Goal: Information Seeking & Learning: Learn about a topic

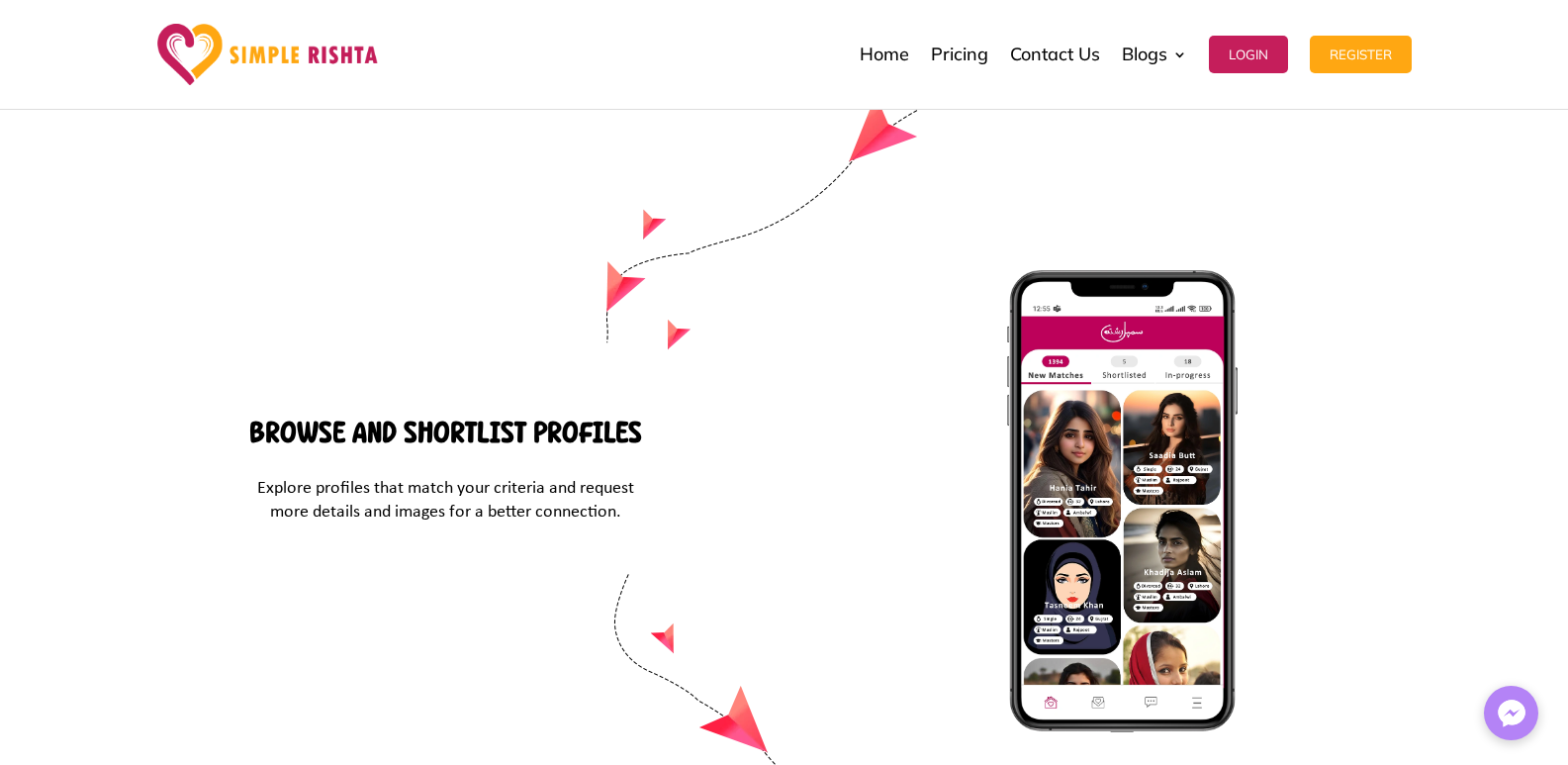
scroll to position [8500, 0]
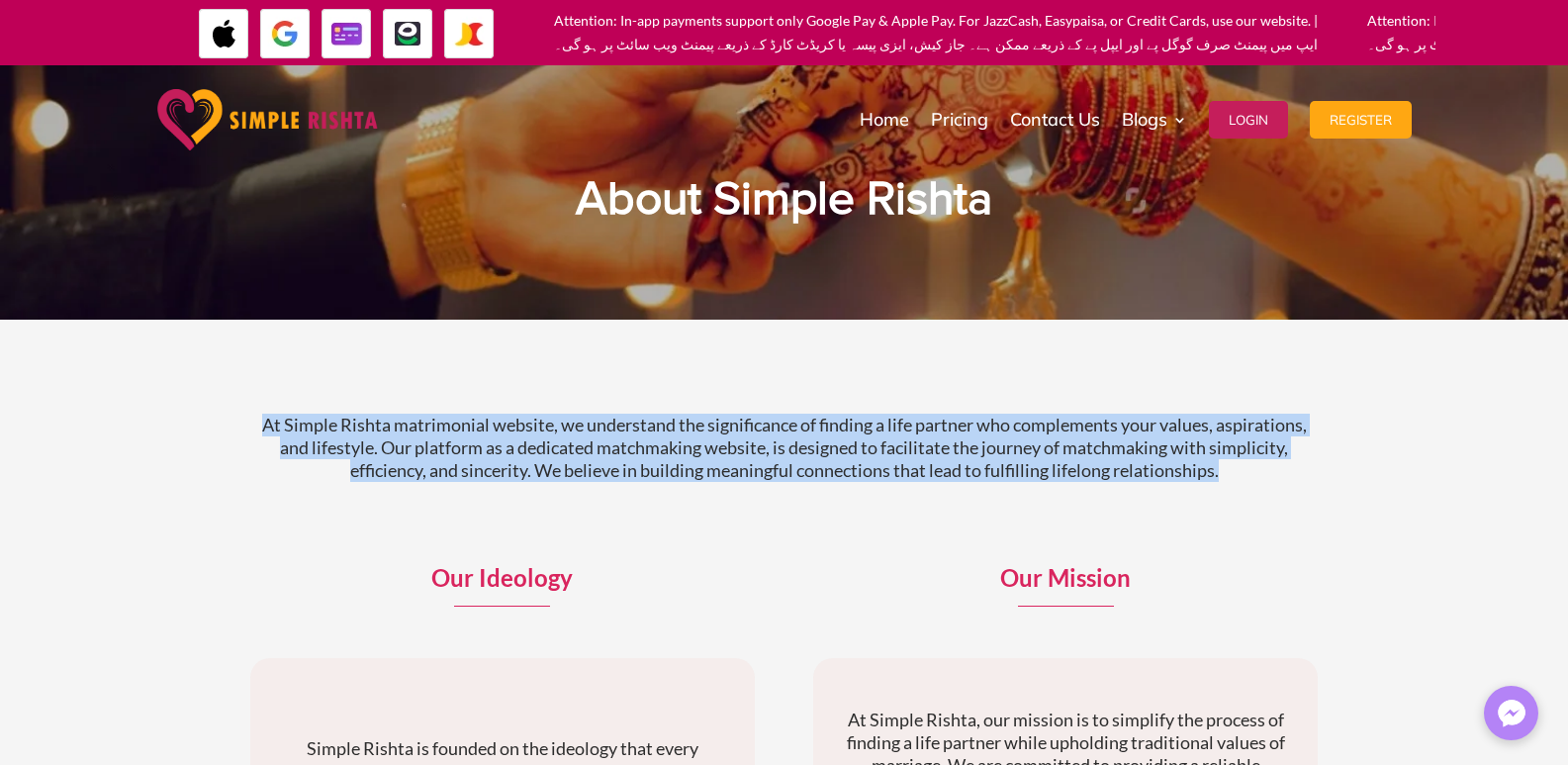
drag, startPoint x: 247, startPoint y: 418, endPoint x: 1237, endPoint y: 477, distance: 991.8
click at [1237, 477] on div "At Simple Rishta matrimonial website, we understand the significance of finding…" at bounding box center [784, 740] width 1568 height 841
copy p "At Simple Rishta matrimonial website, we understand the significance of finding…"
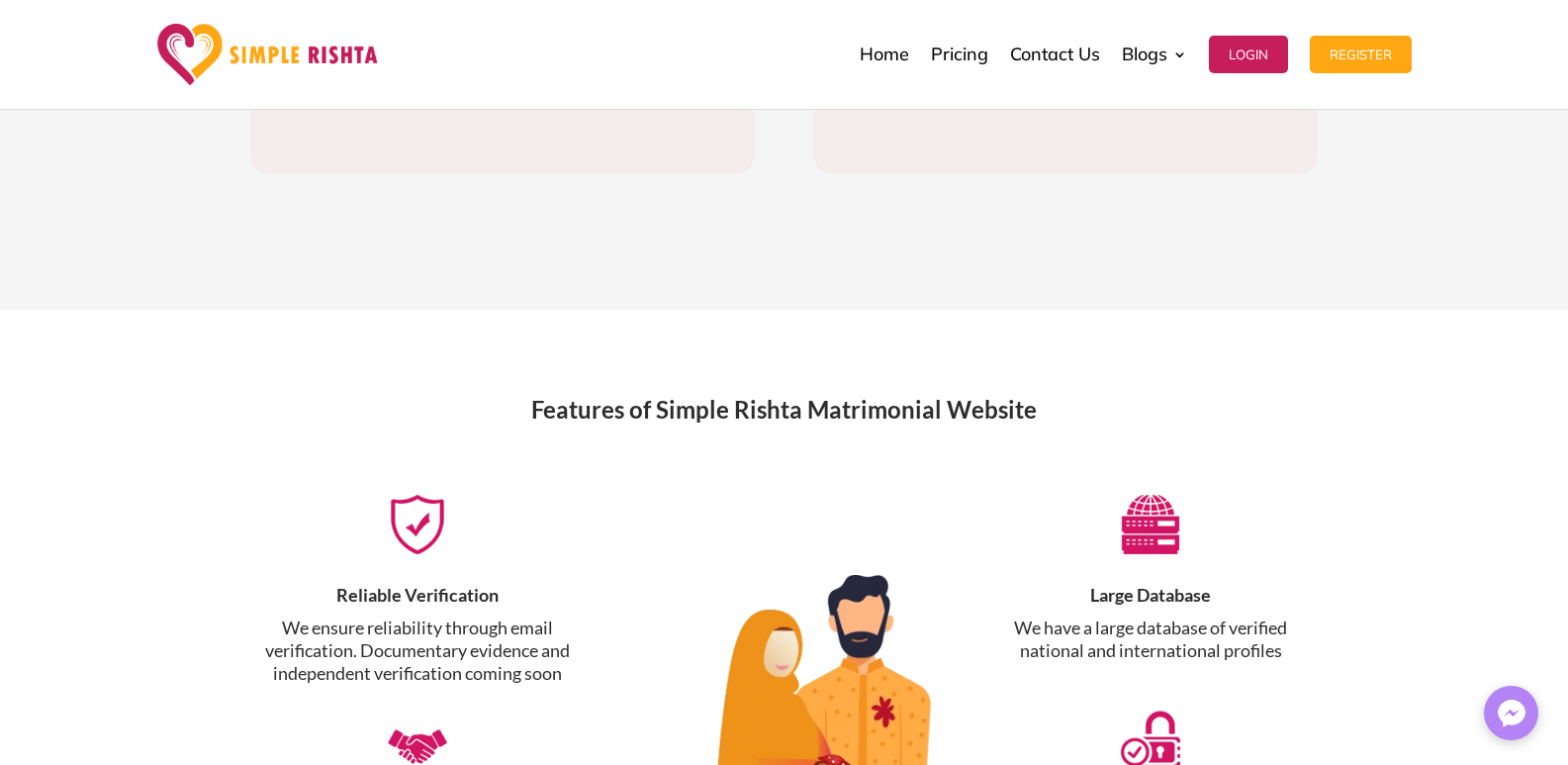
scroll to position [423, 0]
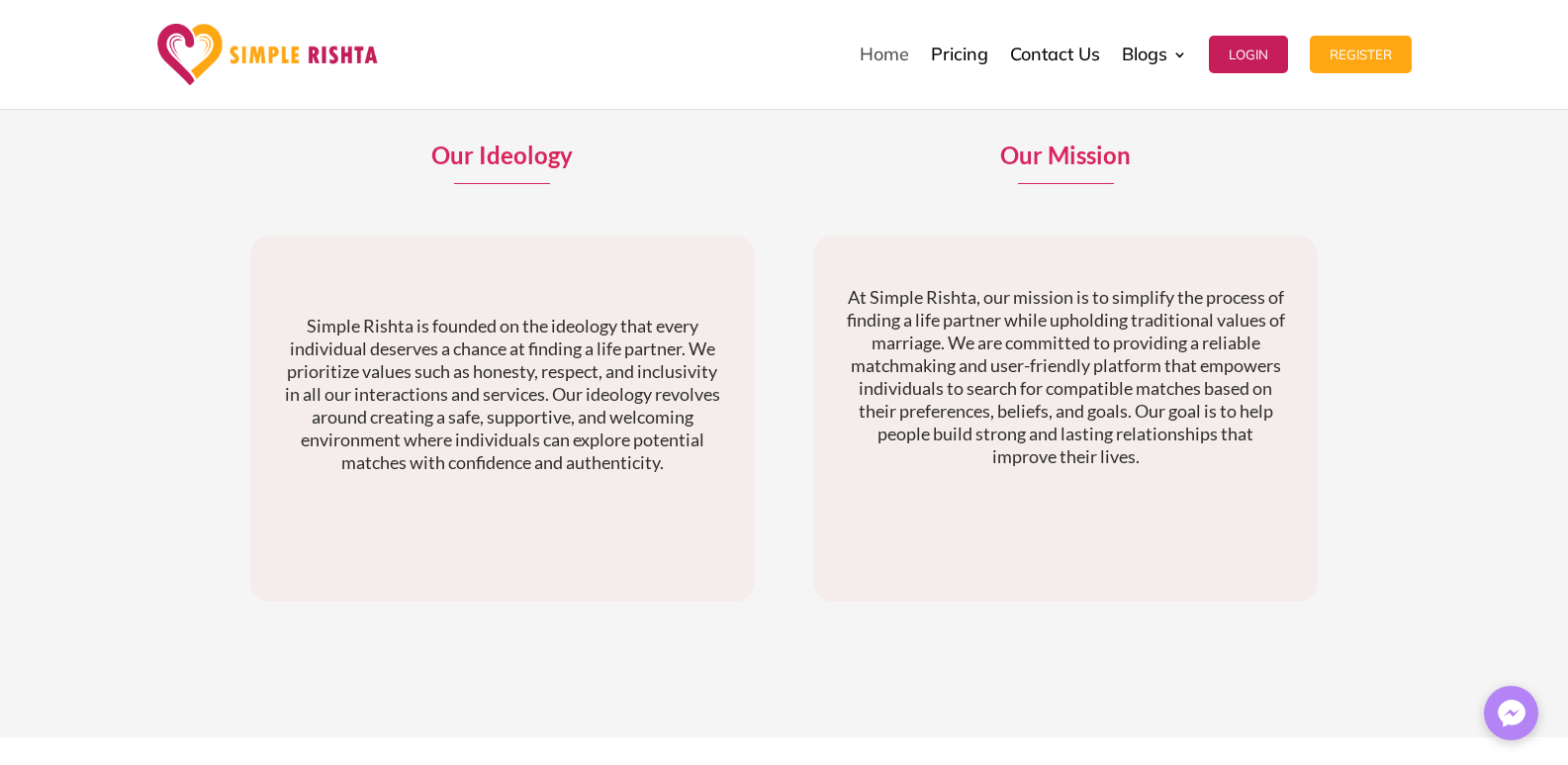
drag, startPoint x: 839, startPoint y: 66, endPoint x: 859, endPoint y: 61, distance: 20.6
click at [852, 61] on div "Home Pricing Contact Us Blogs English Blog Urdu Blog Login Register Home Pricin…" at bounding box center [909, 54] width 1003 height 99
click at [859, 61] on link "Home" at bounding box center [884, 54] width 50 height 99
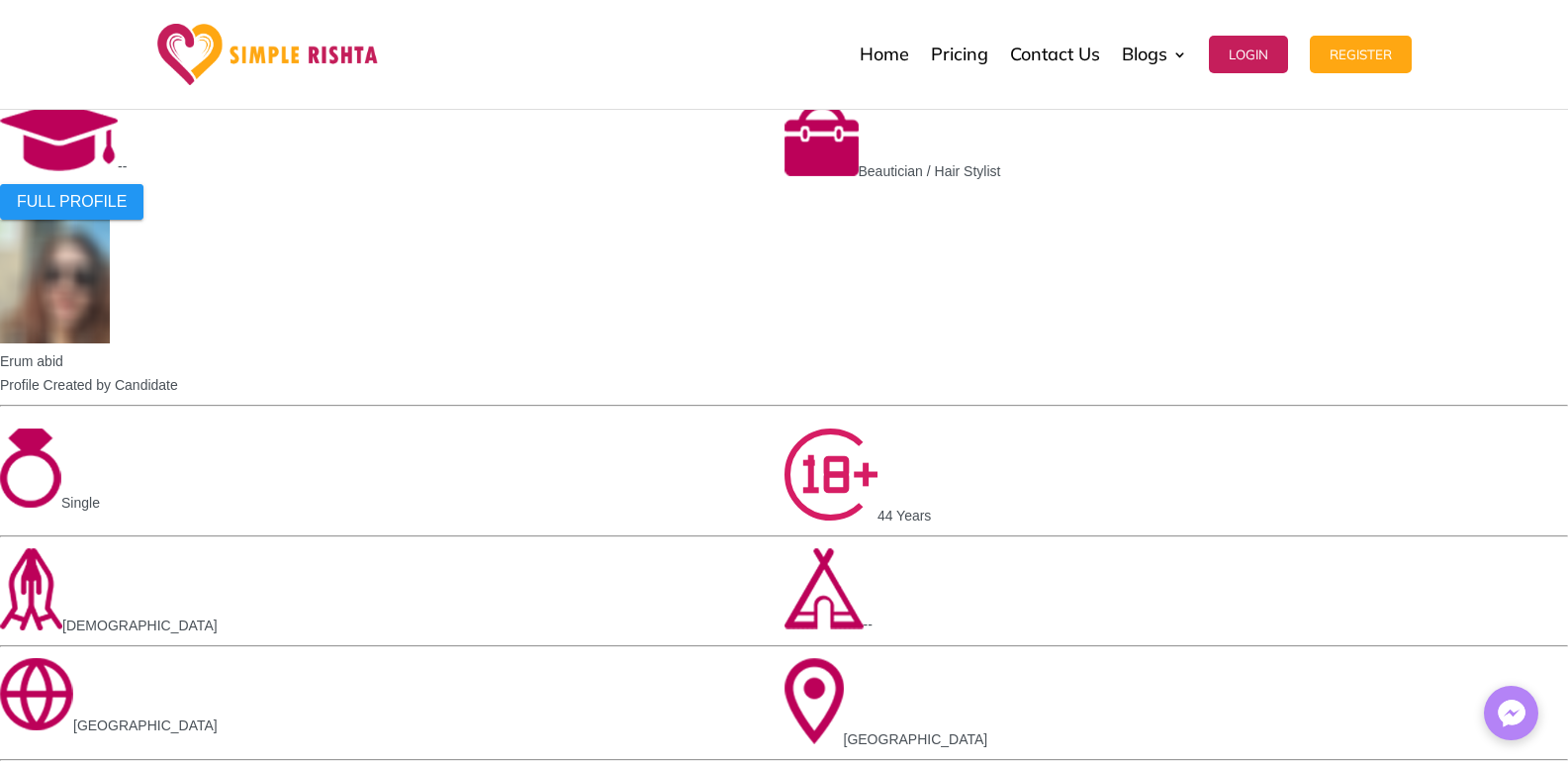
scroll to position [2708, 0]
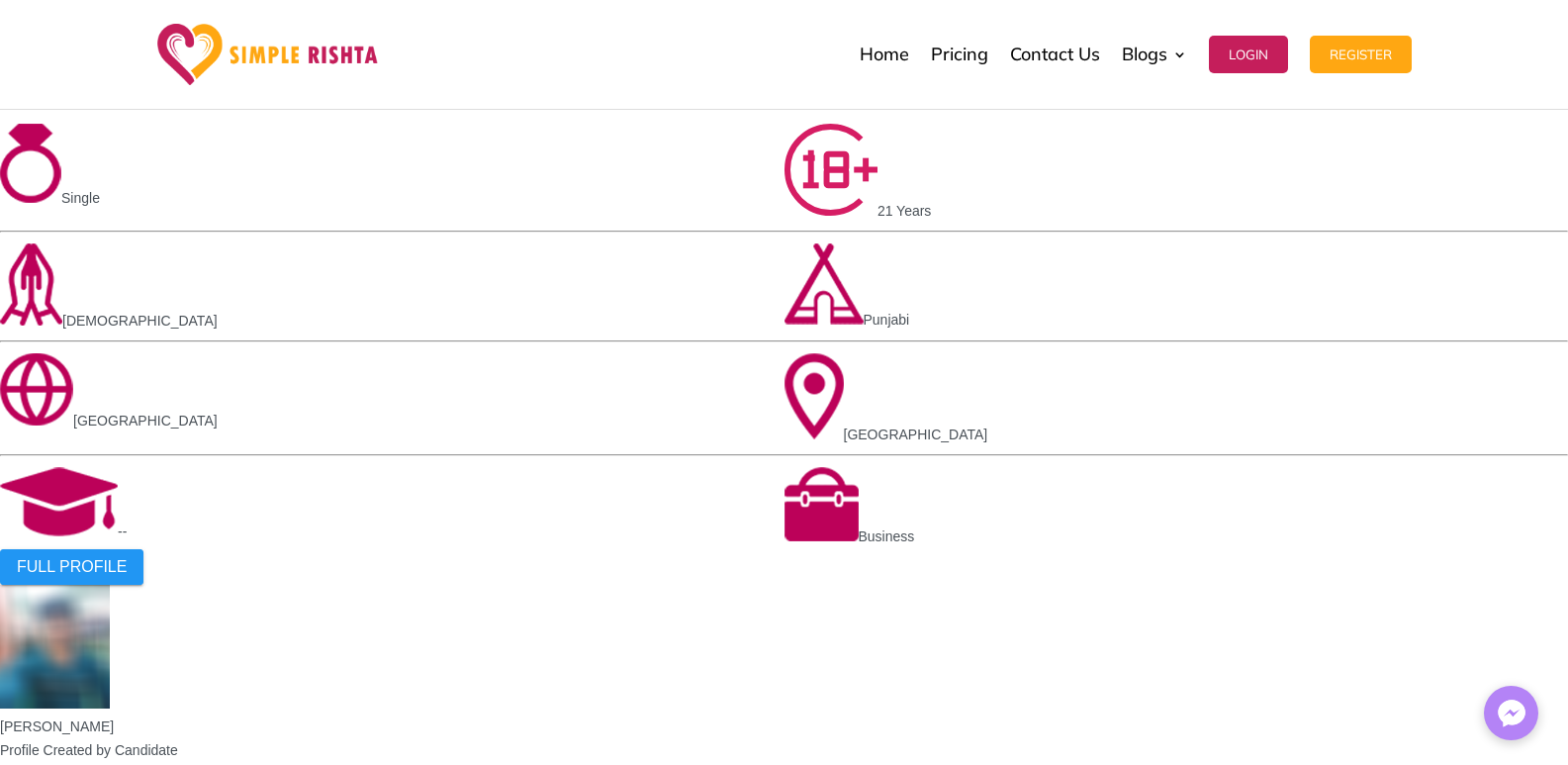
drag, startPoint x: 696, startPoint y: 309, endPoint x: 890, endPoint y: 314, distance: 194.1
copy span "AI-Based Matching"
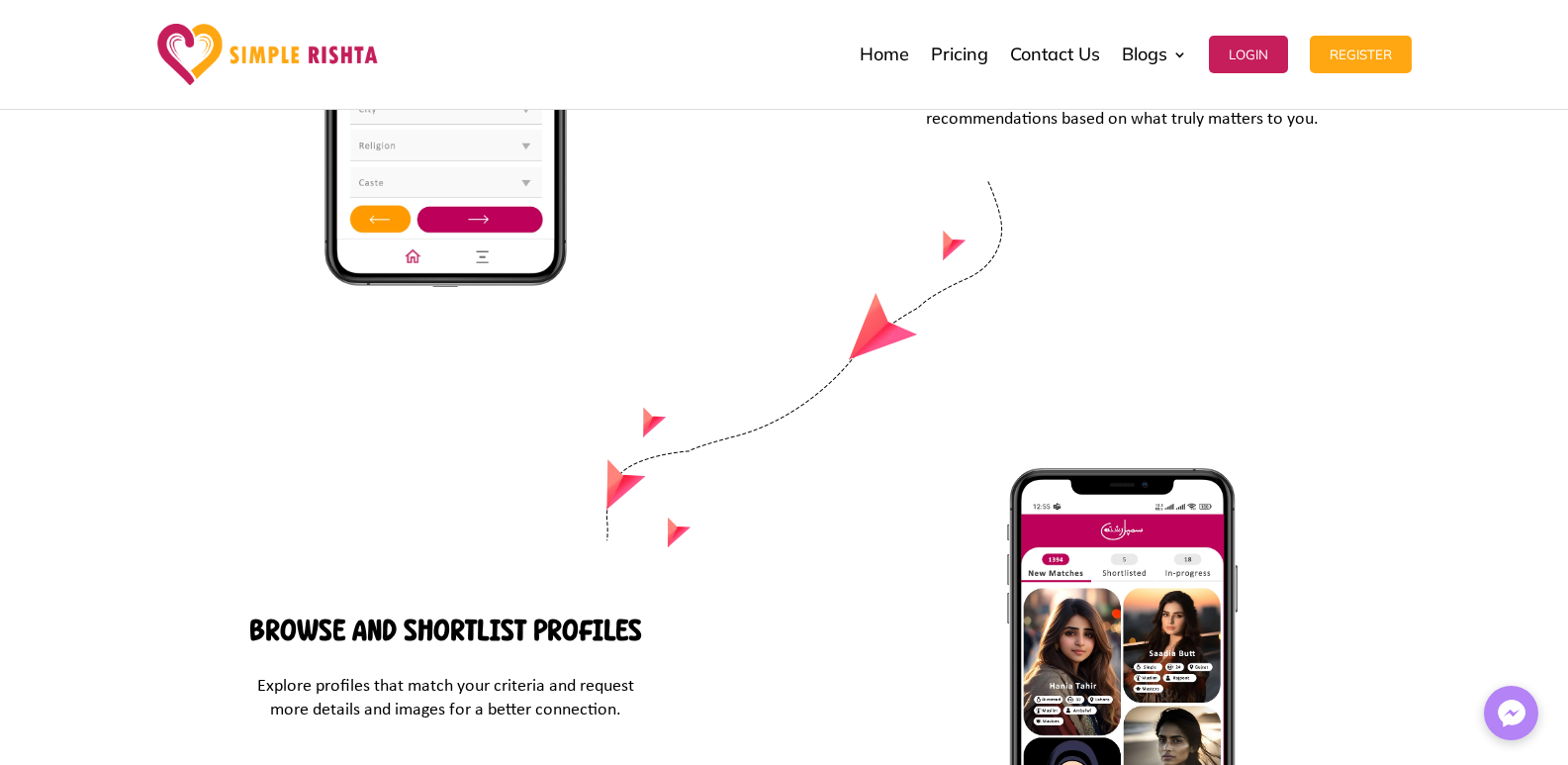
scroll to position [8500, 0]
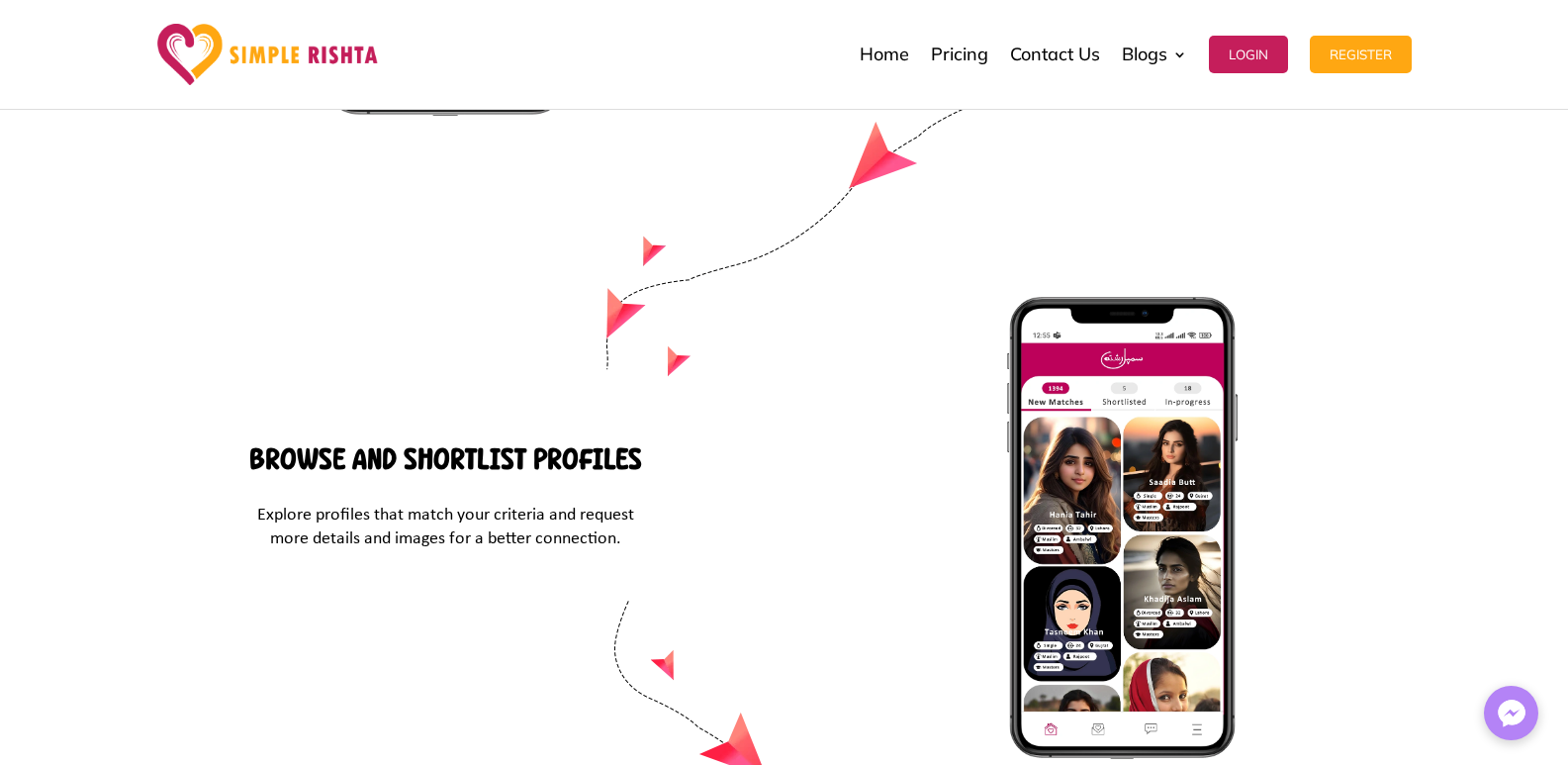
scroll to position [8500, 0]
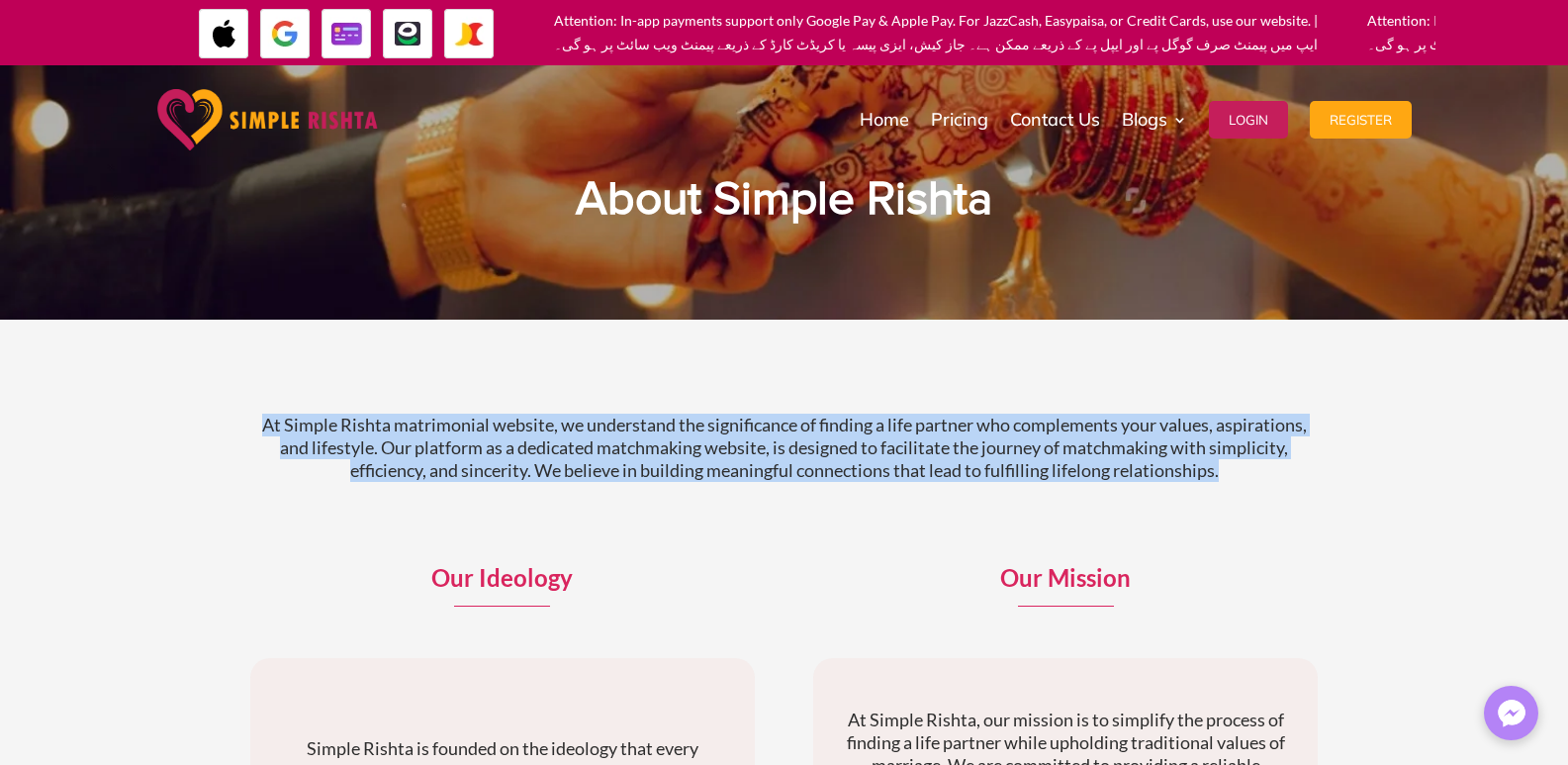
click at [1254, 477] on p "At Simple Rishta matrimonial website, we understand the significance of finding…" at bounding box center [784, 448] width 1069 height 68
click at [201, 112] on img at bounding box center [268, 120] width 221 height 62
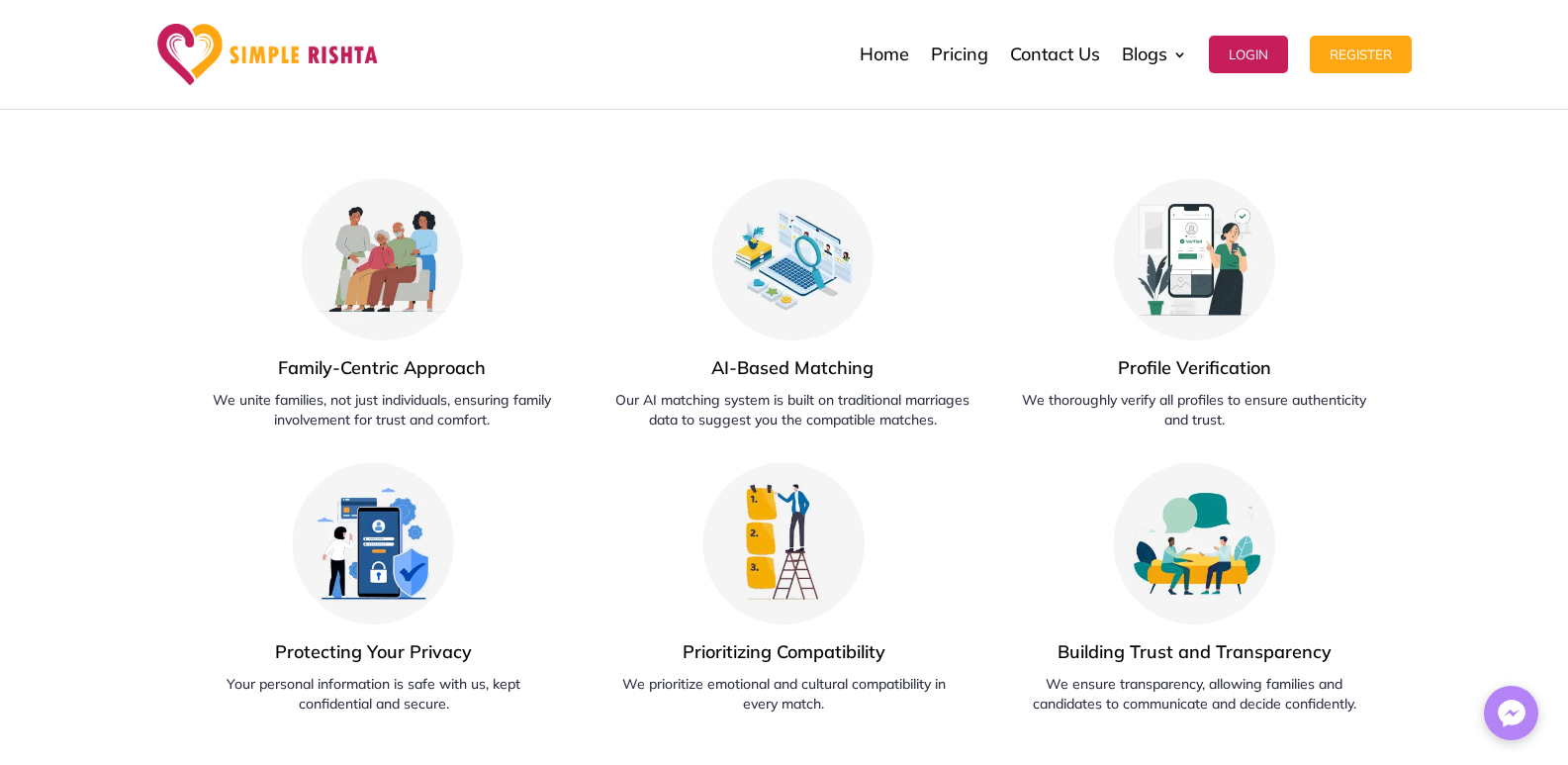
scroll to position [8500, 0]
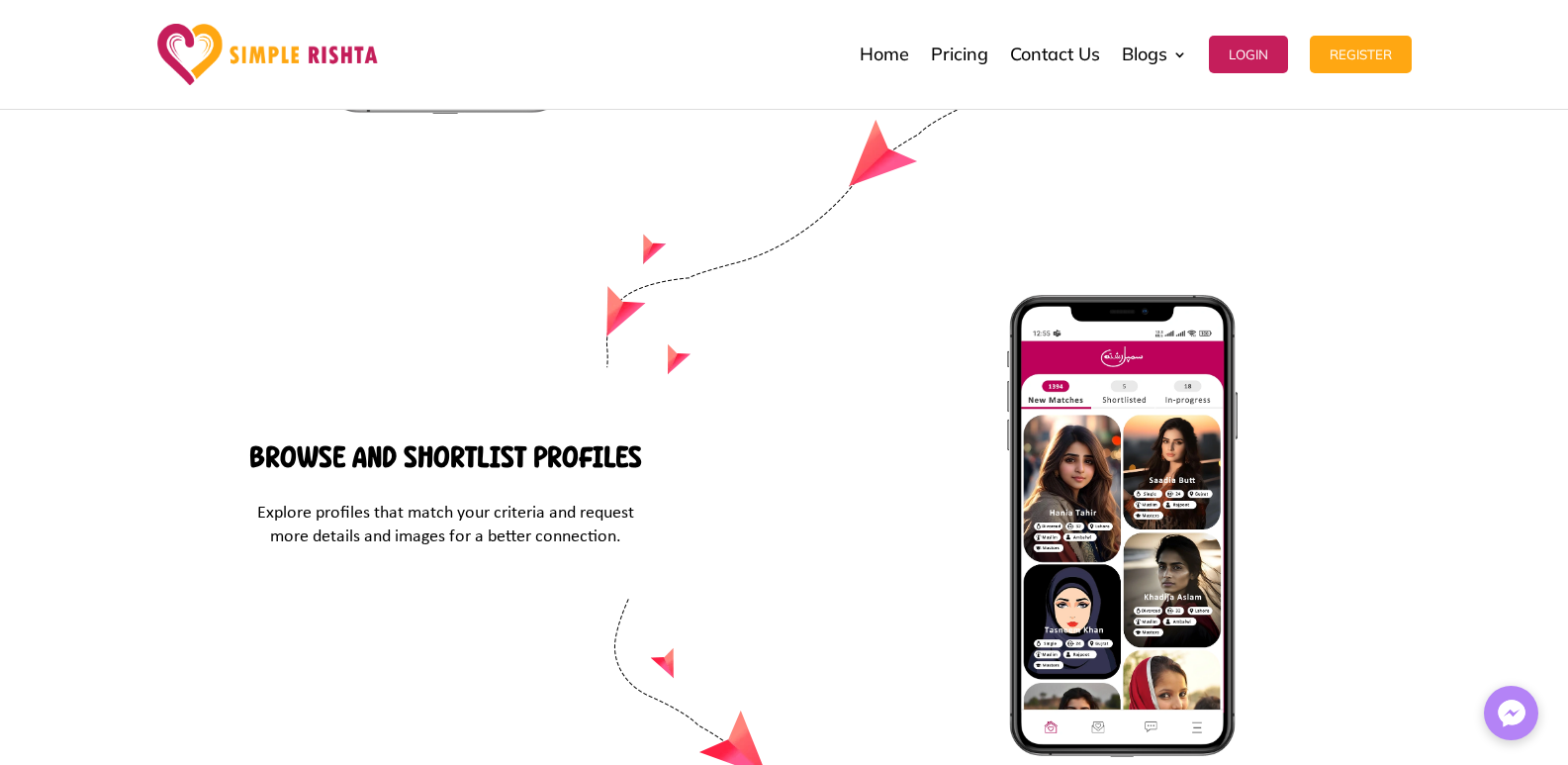
scroll to position [8348, 0]
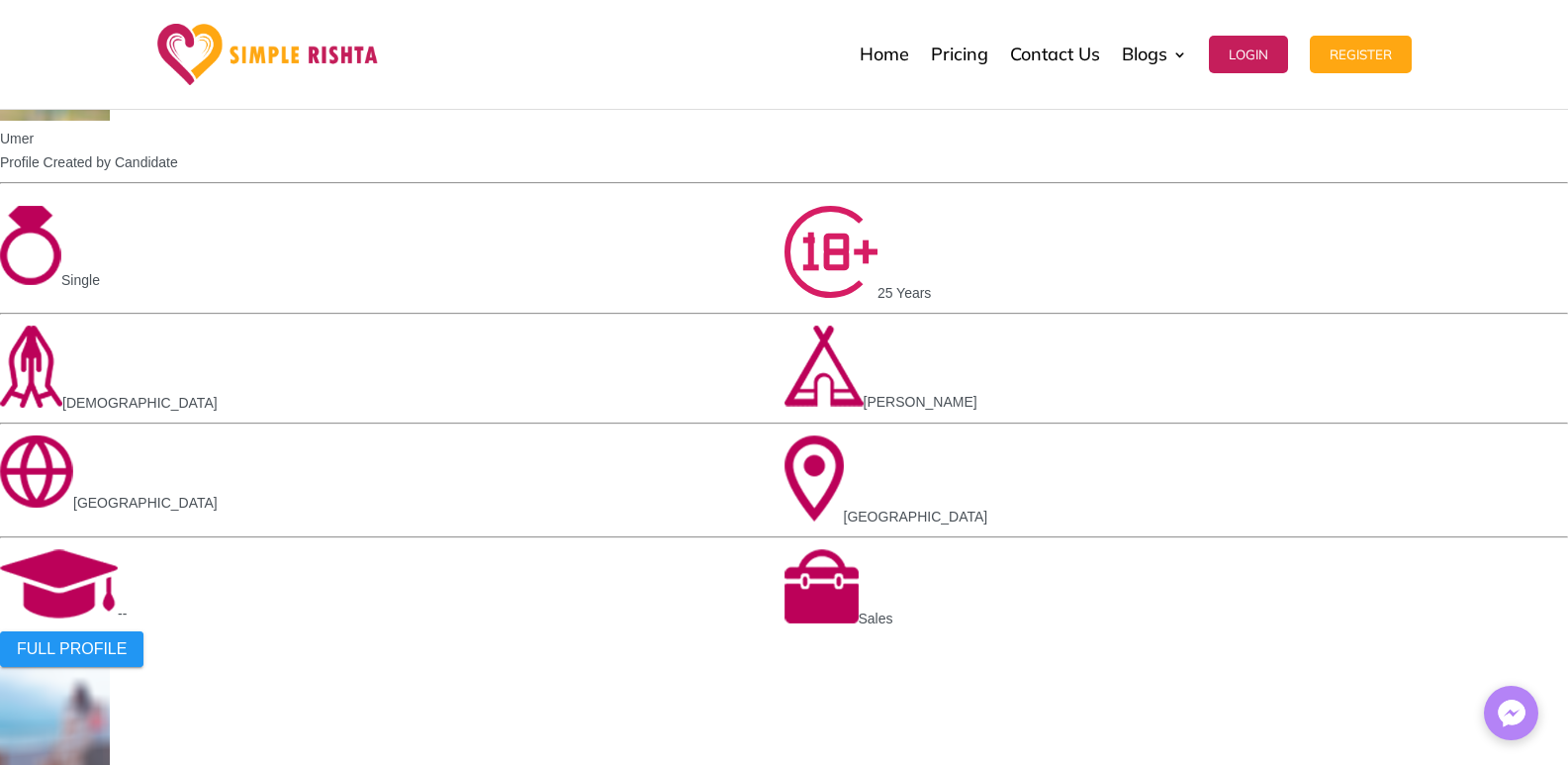
scroll to position [2619, 0]
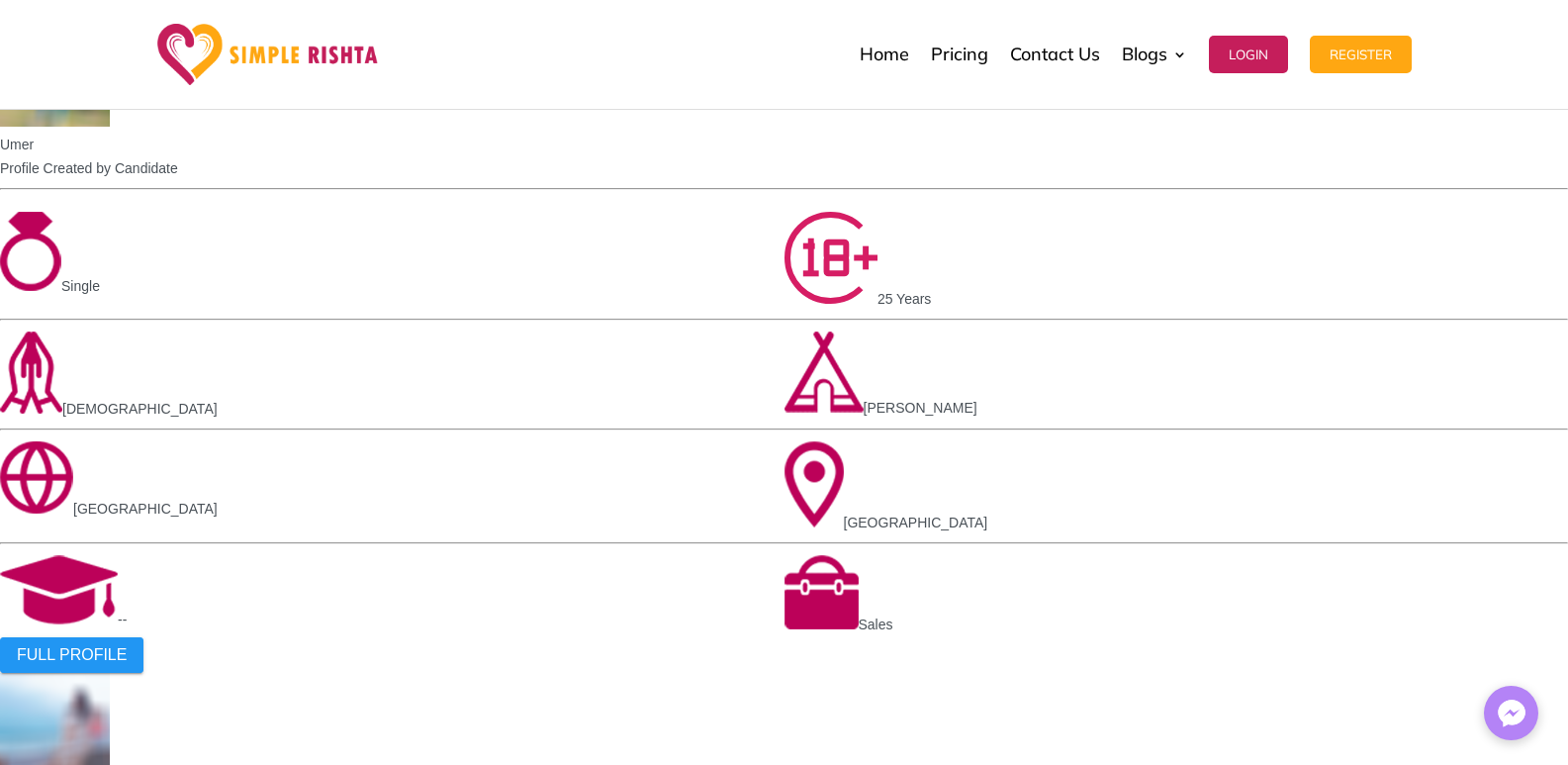
drag, startPoint x: 686, startPoint y: 410, endPoint x: 965, endPoint y: 380, distance: 280.6
drag, startPoint x: 891, startPoint y: 402, endPoint x: 708, endPoint y: 371, distance: 185.6
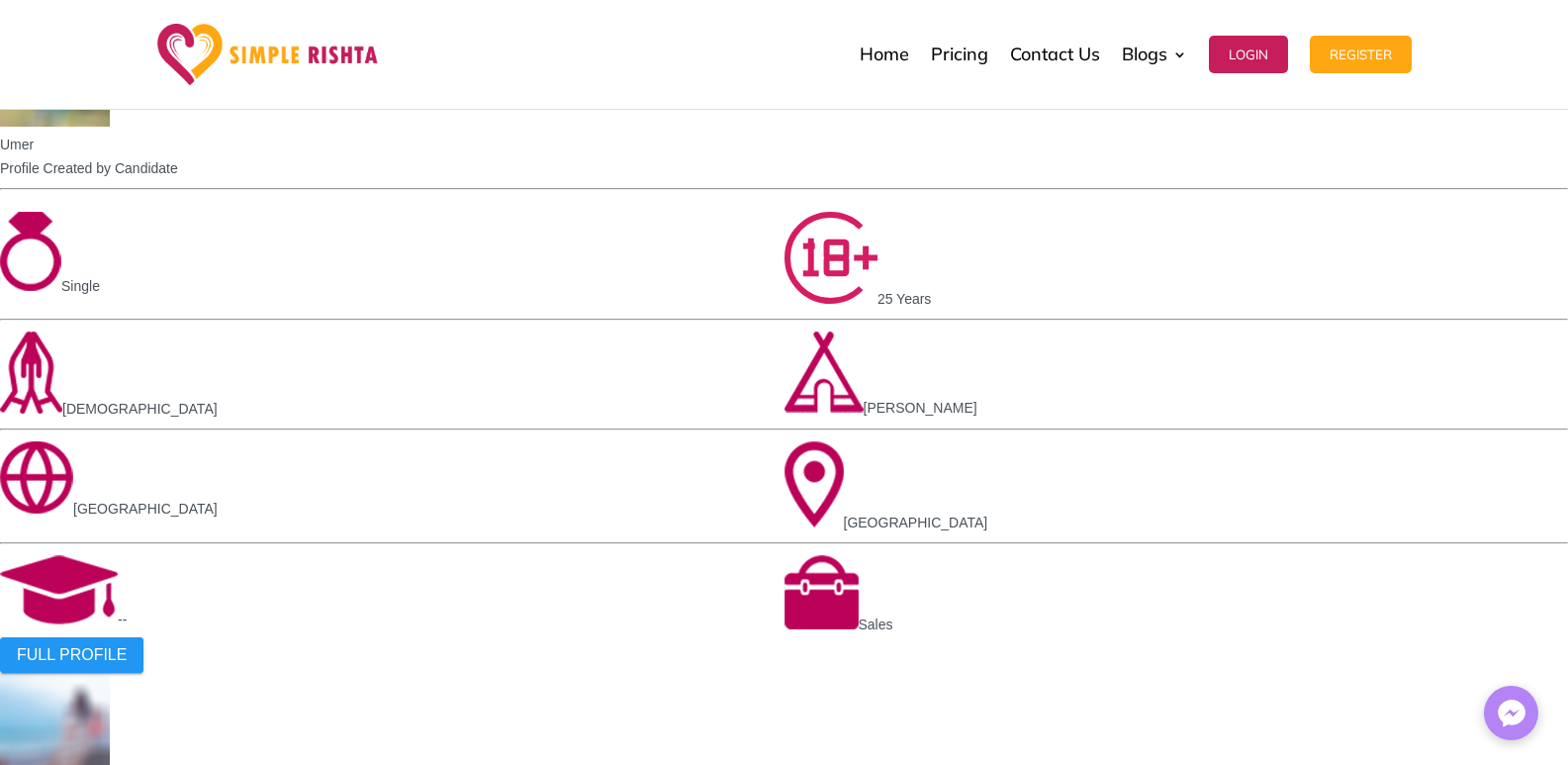
copy div "AI-Based Matching"
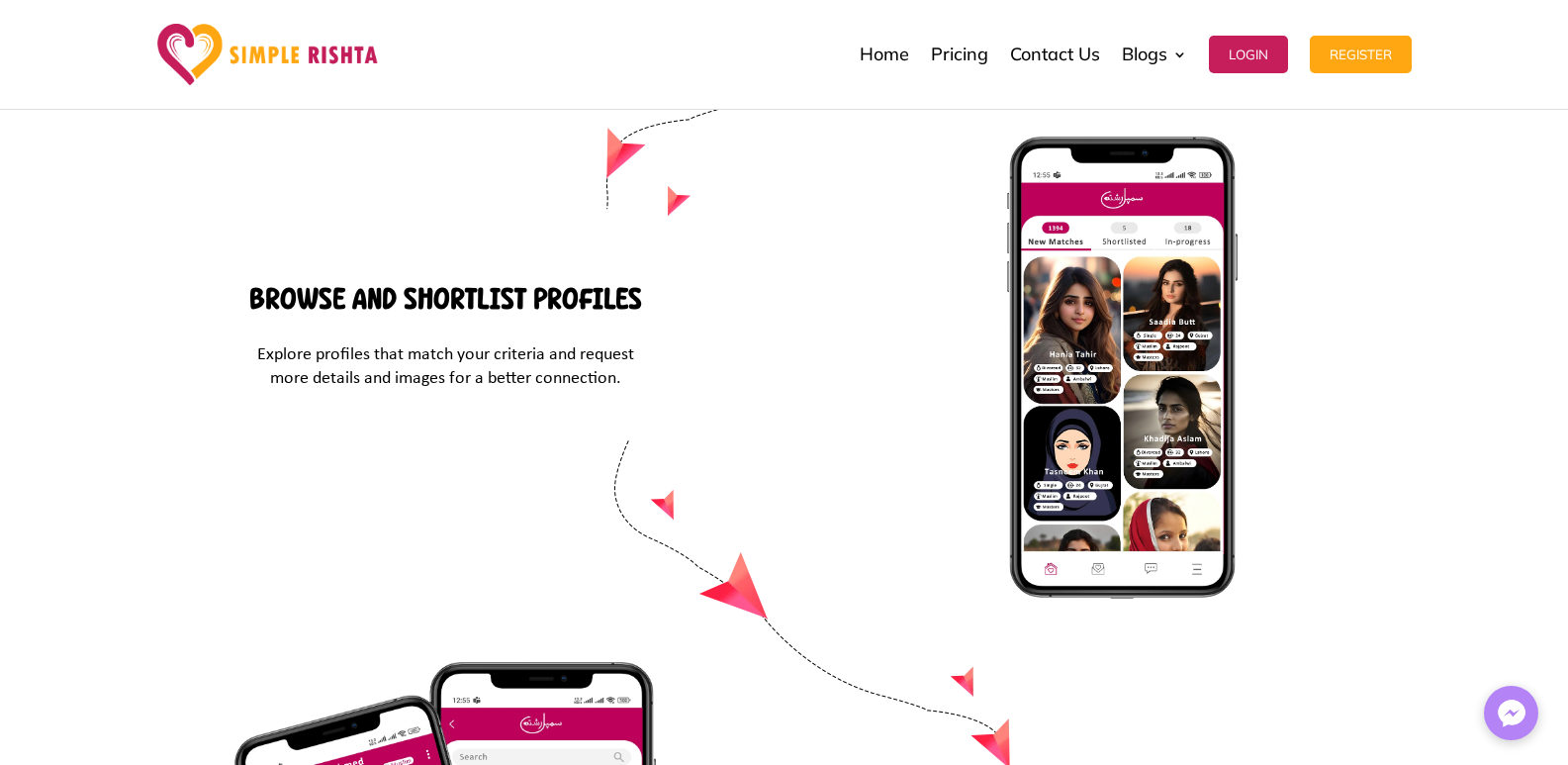
scroll to position [8500, 0]
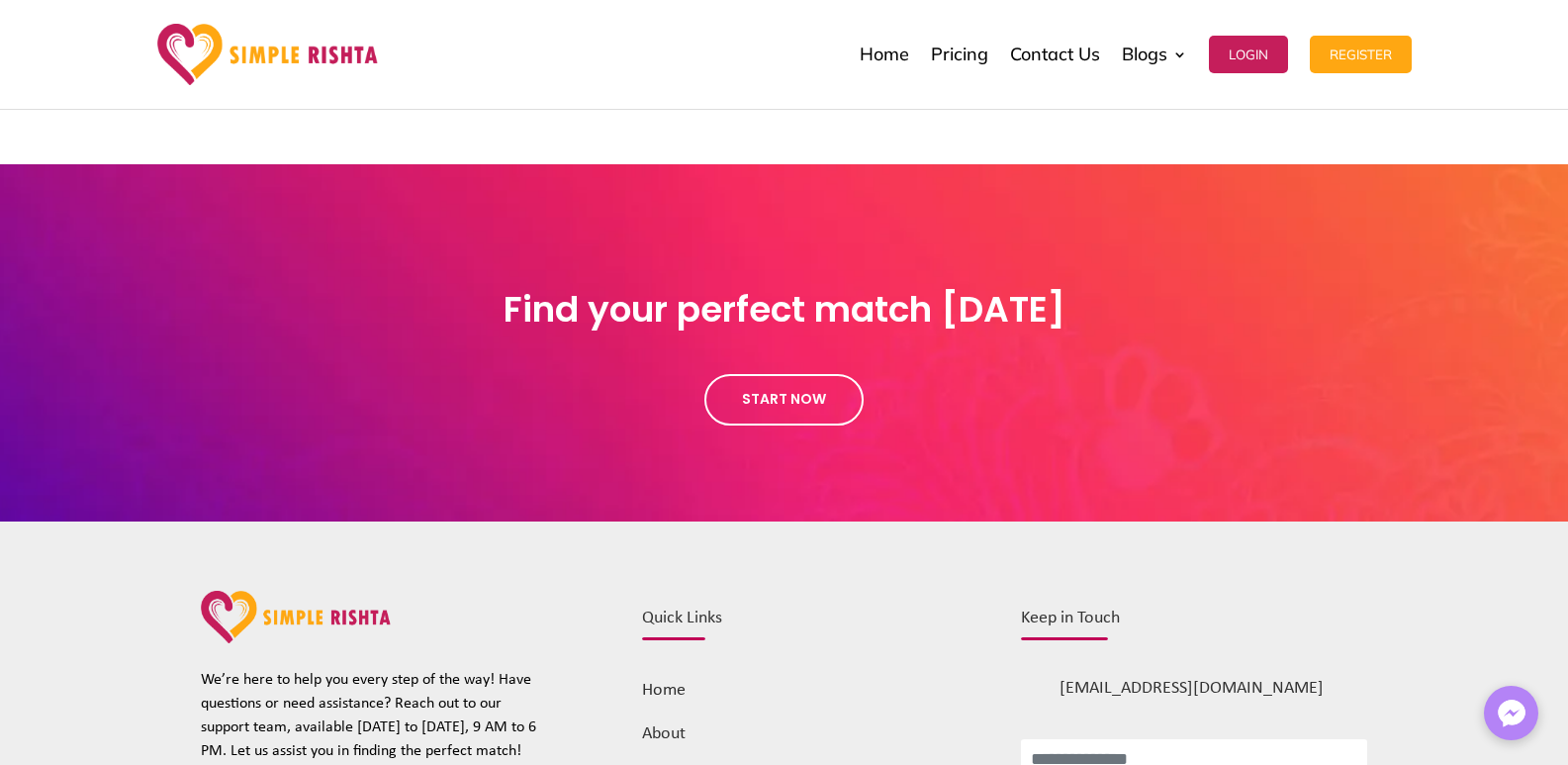
scroll to position [2154, 0]
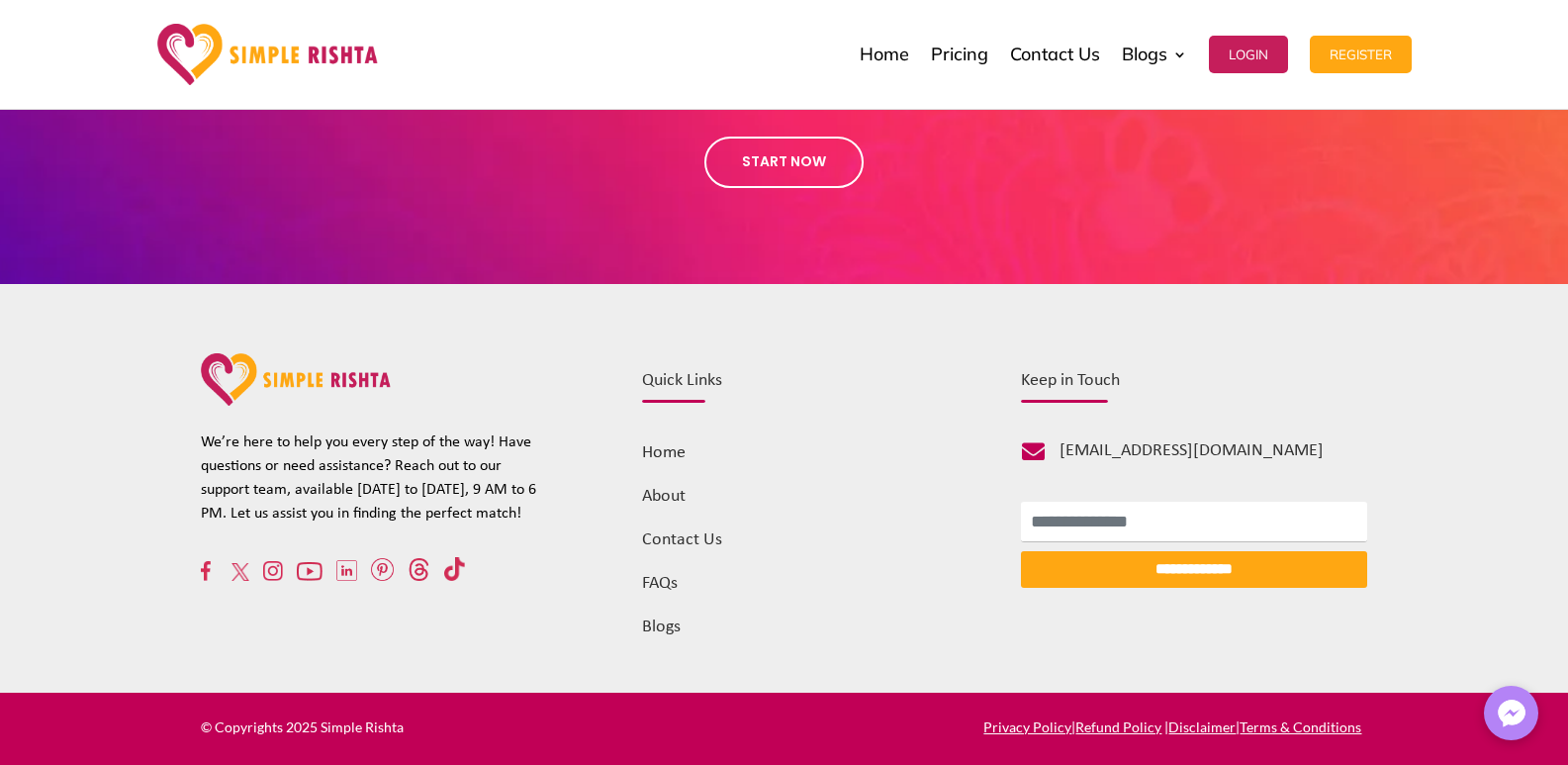
click at [660, 450] on link "Home" at bounding box center [664, 453] width 44 height 19
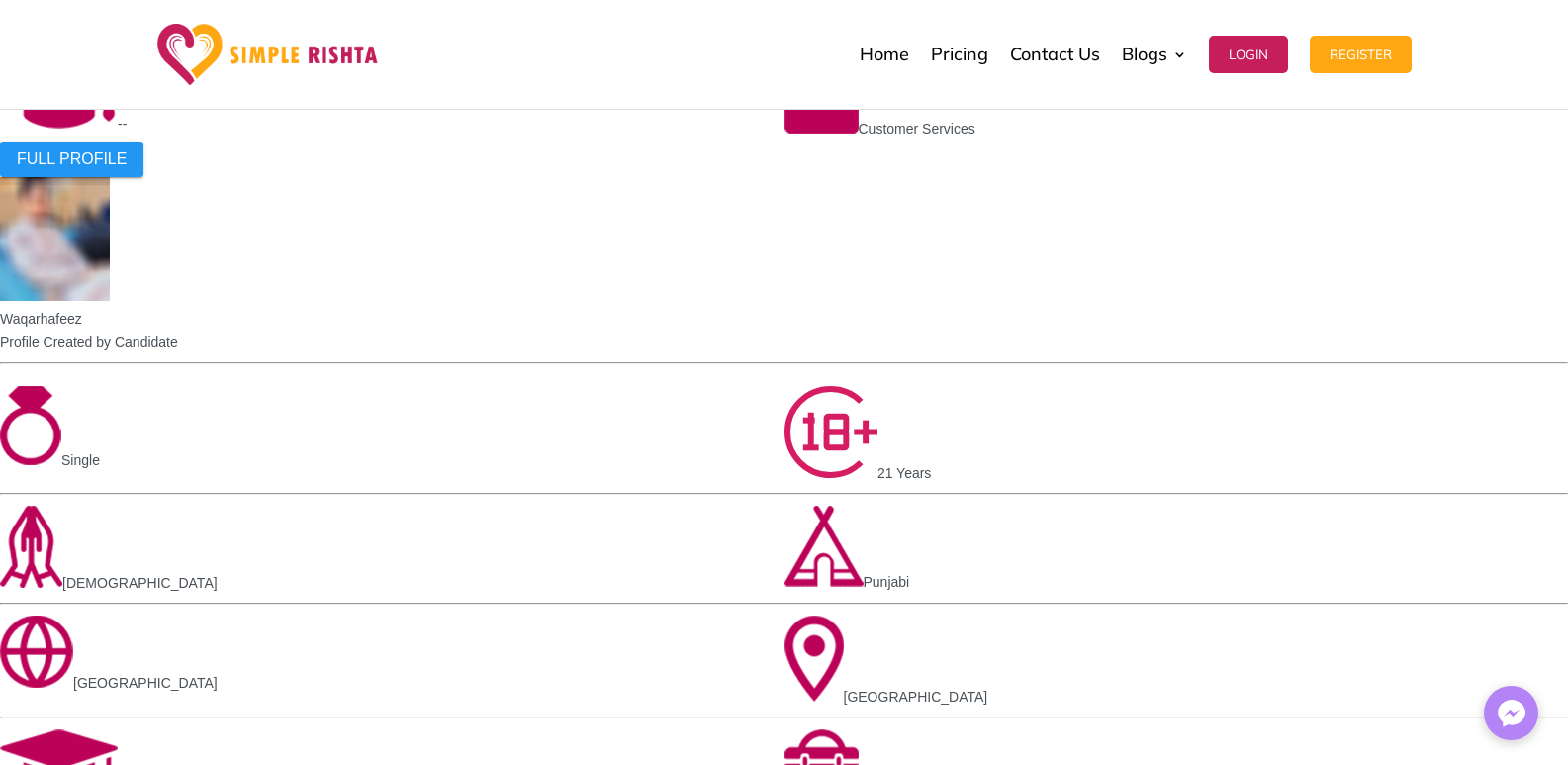
scroll to position [4460, 0]
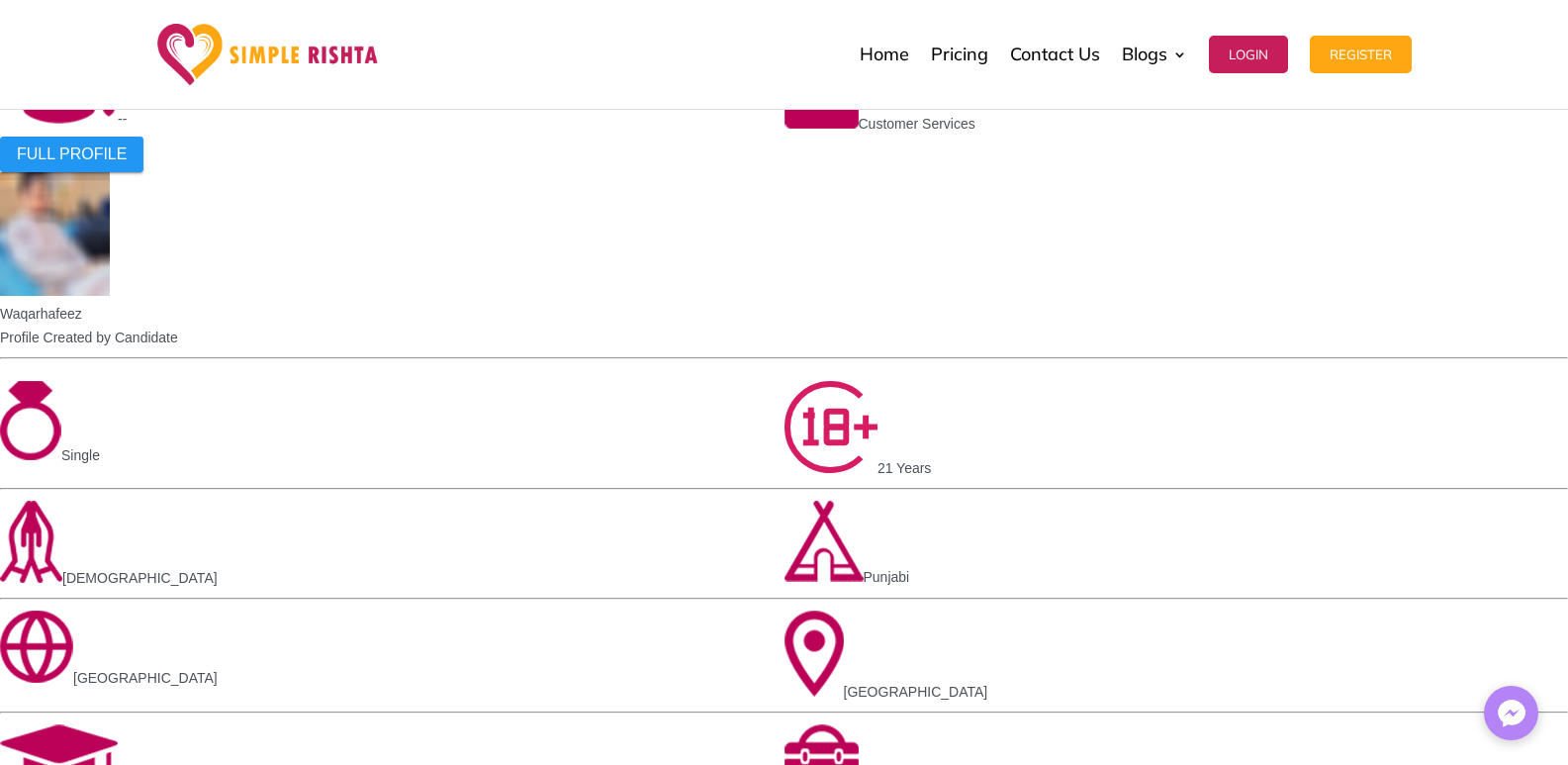
drag, startPoint x: 925, startPoint y: 602, endPoint x: 1248, endPoint y: 651, distance: 326.7
copy strong "Personalize your Match Criteria"
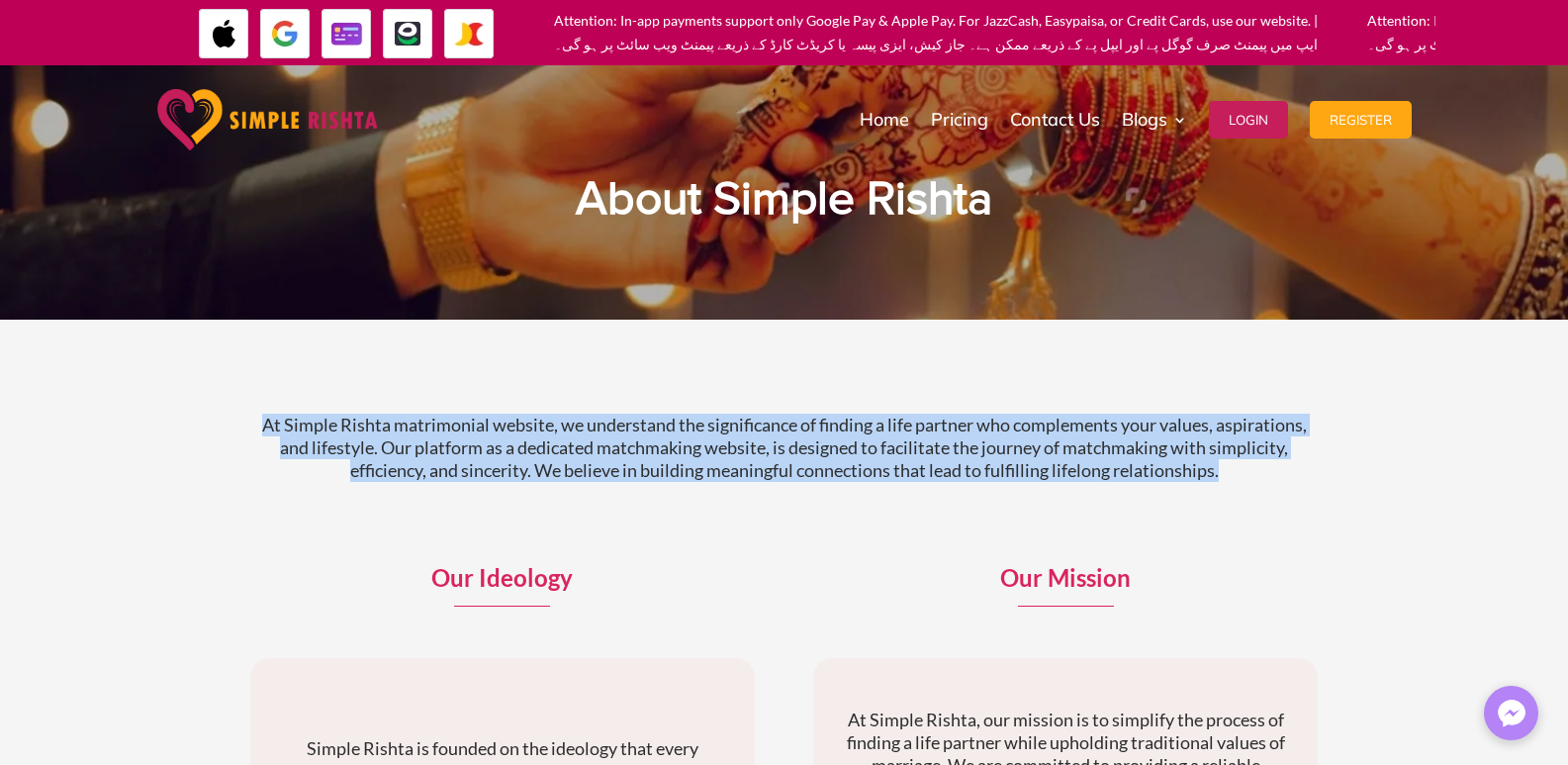
drag, startPoint x: 258, startPoint y: 417, endPoint x: 1247, endPoint y: 532, distance: 995.7
click at [1247, 532] on div "At Simple Rishta matrimonial website, we understand the significance of finding…" at bounding box center [784, 465] width 1069 height 153
copy p "At Simple Rishta matrimonial website, we understand the significance of finding…"
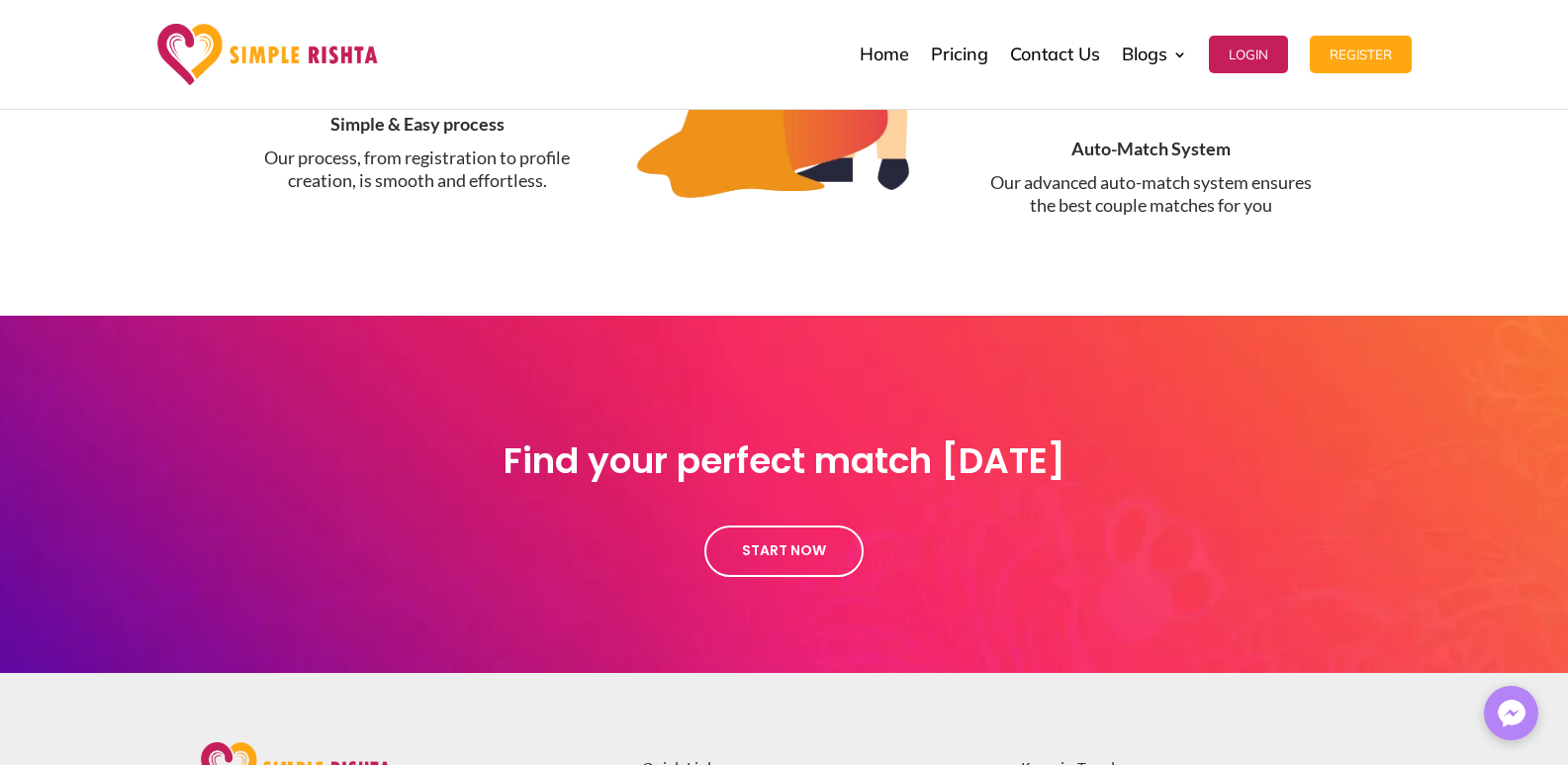
scroll to position [2154, 0]
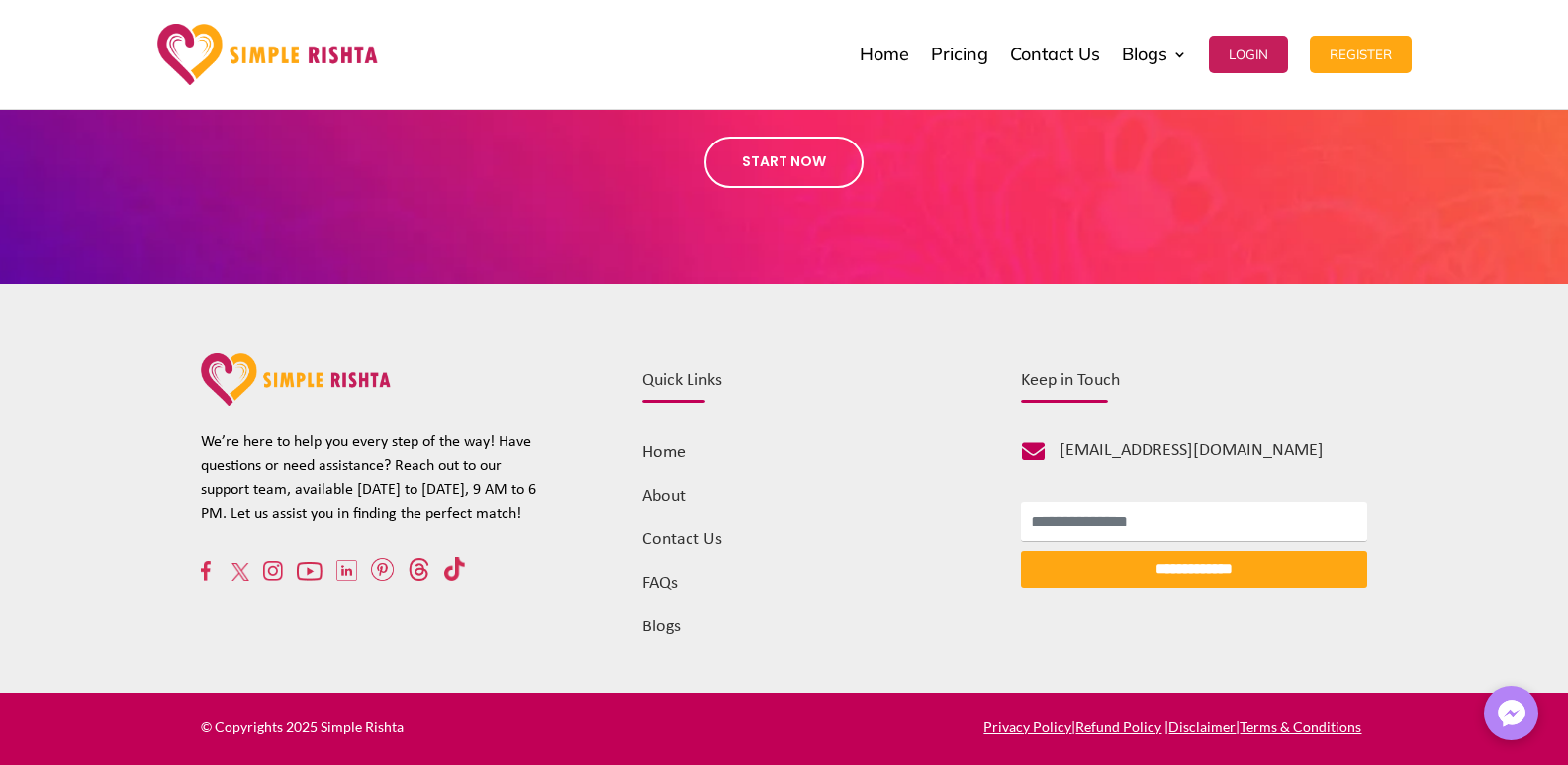
click at [234, 66] on img at bounding box center [268, 55] width 221 height 62
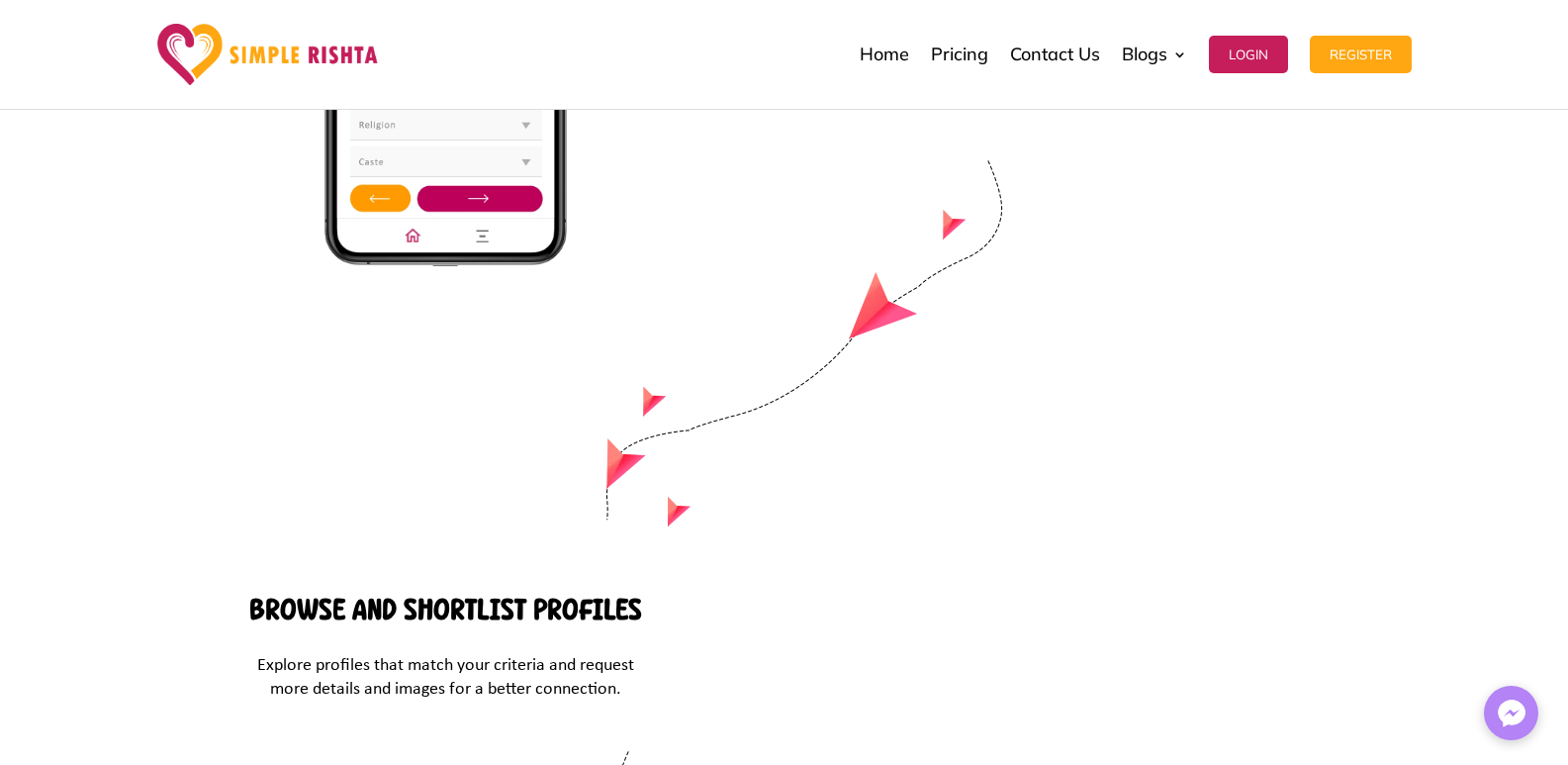
scroll to position [8523, 0]
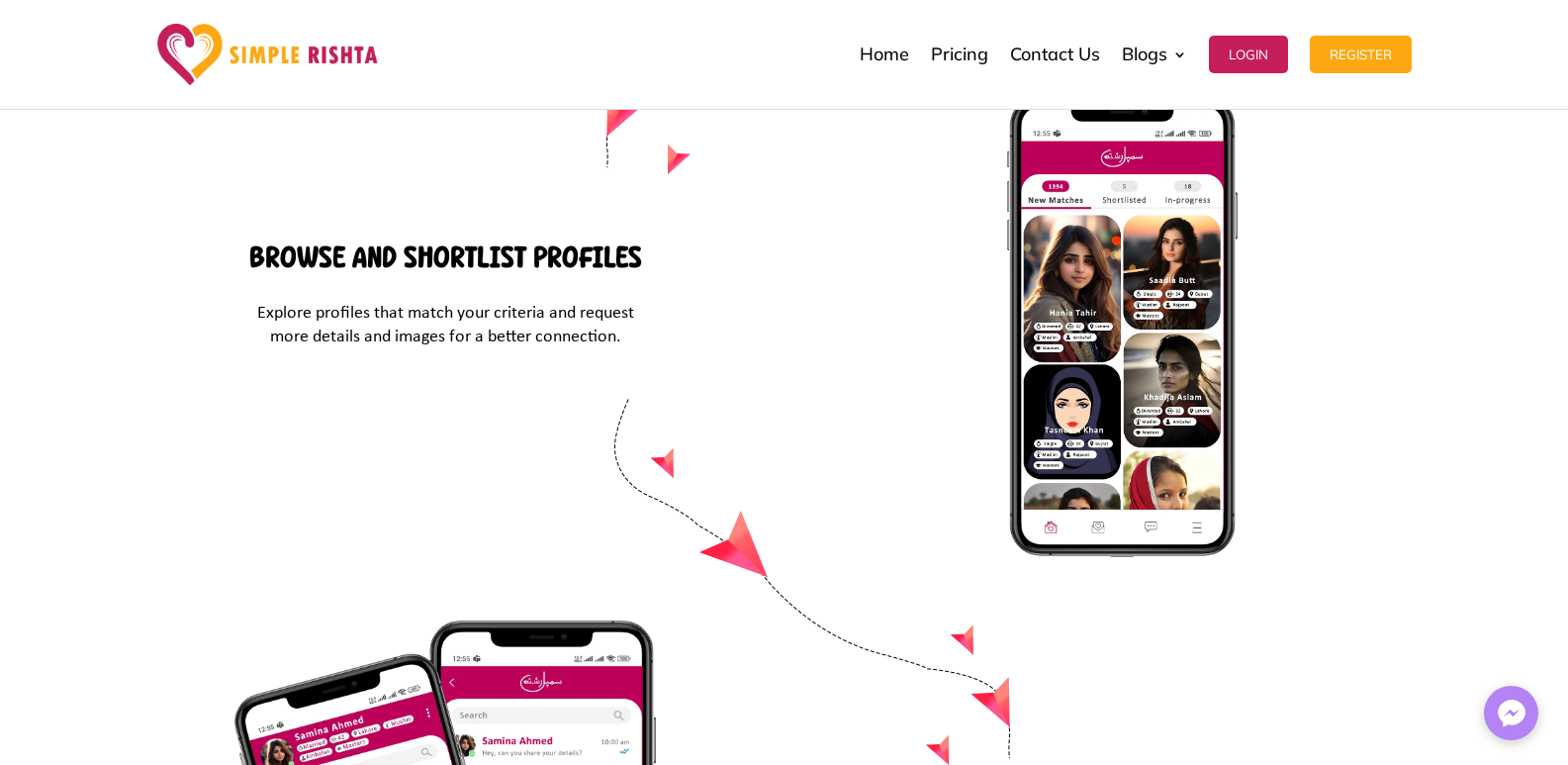
drag, startPoint x: 198, startPoint y: 582, endPoint x: 174, endPoint y: 618, distance: 43.3
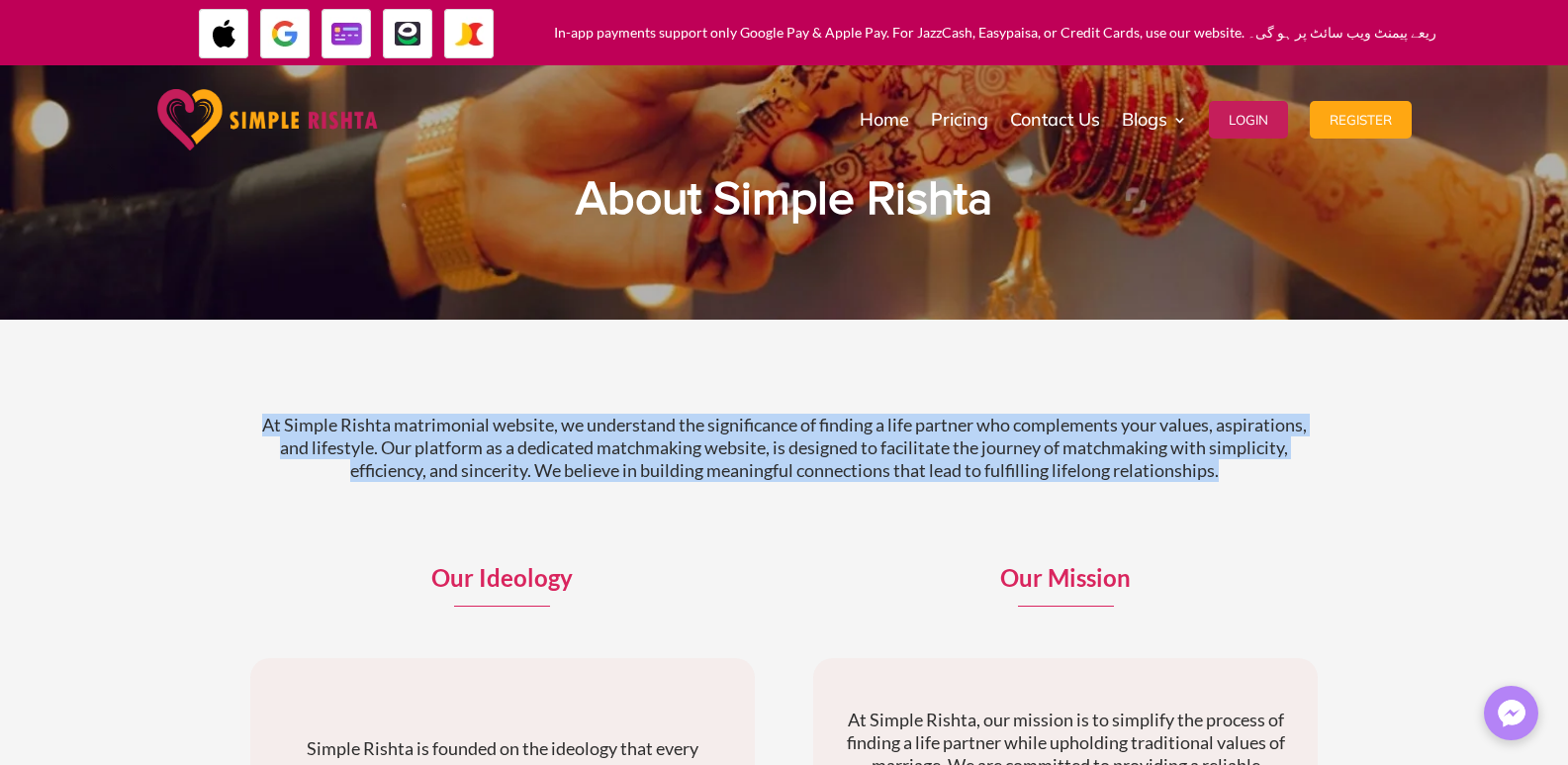
click at [1273, 490] on div "At Simple Rishta matrimonial website, we understand the significance of finding…" at bounding box center [784, 465] width 1069 height 153
click at [308, 109] on img at bounding box center [268, 120] width 221 height 62
